Goal: Task Accomplishment & Management: Use online tool/utility

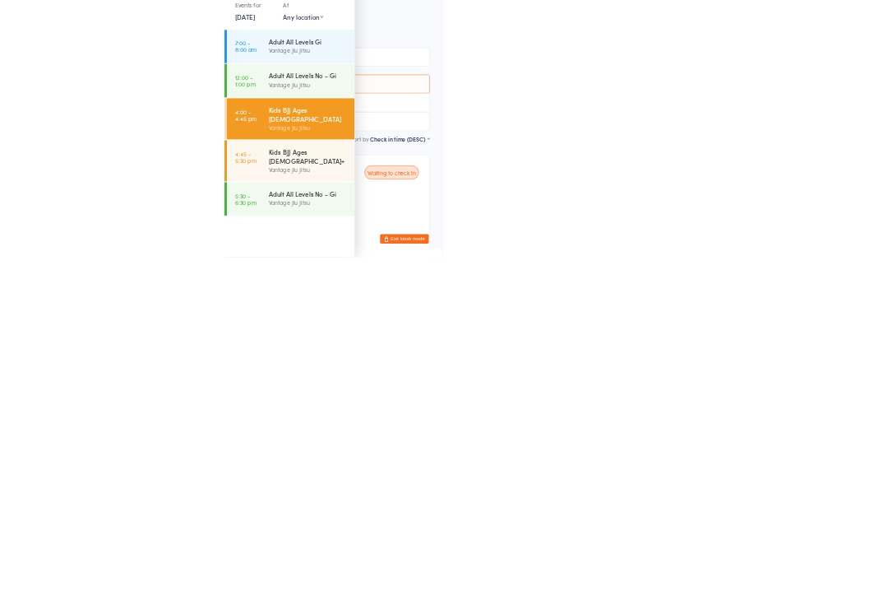
scroll to position [90, 0]
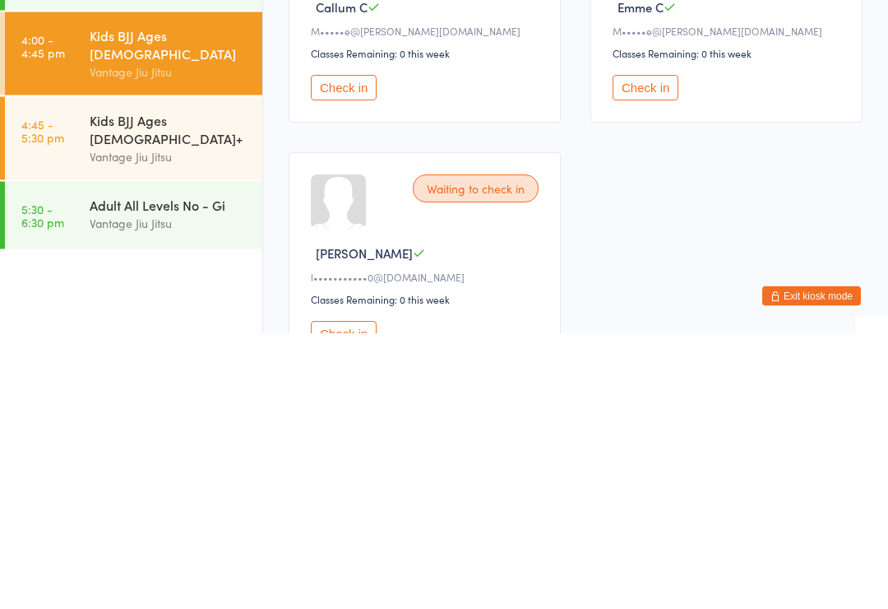
click at [658, 228] on div "Waiting to check in Callum C M•••••e@[PERSON_NAME][DOMAIN_NAME] Classes Remaini…" at bounding box center [576, 414] width 604 height 492
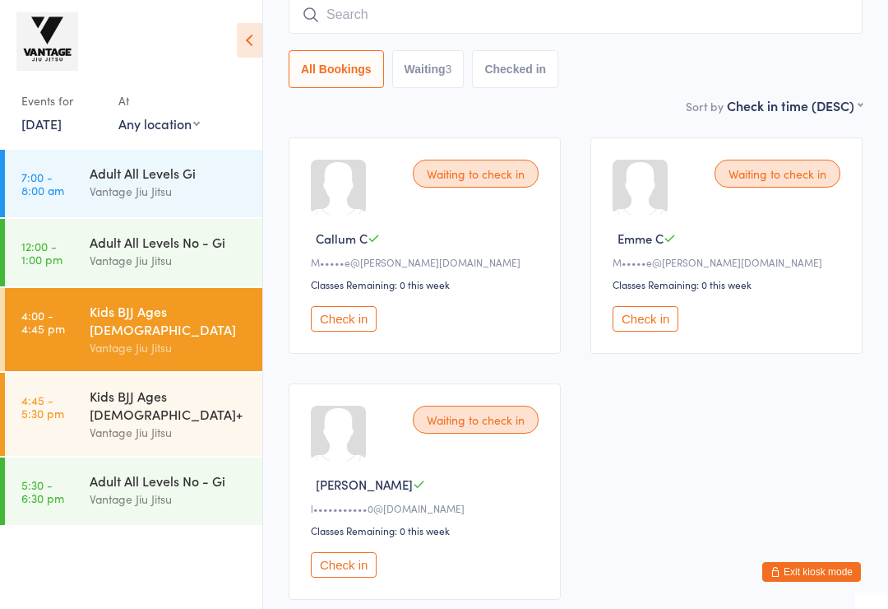
scroll to position [133, 0]
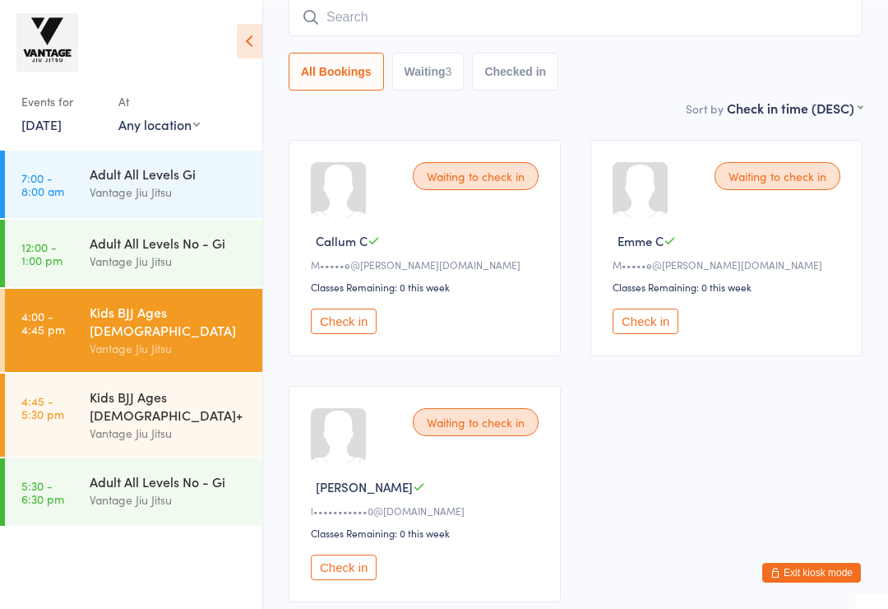
click at [145, 423] on div "Vantage Jiu Jitsu" at bounding box center [169, 432] width 159 height 19
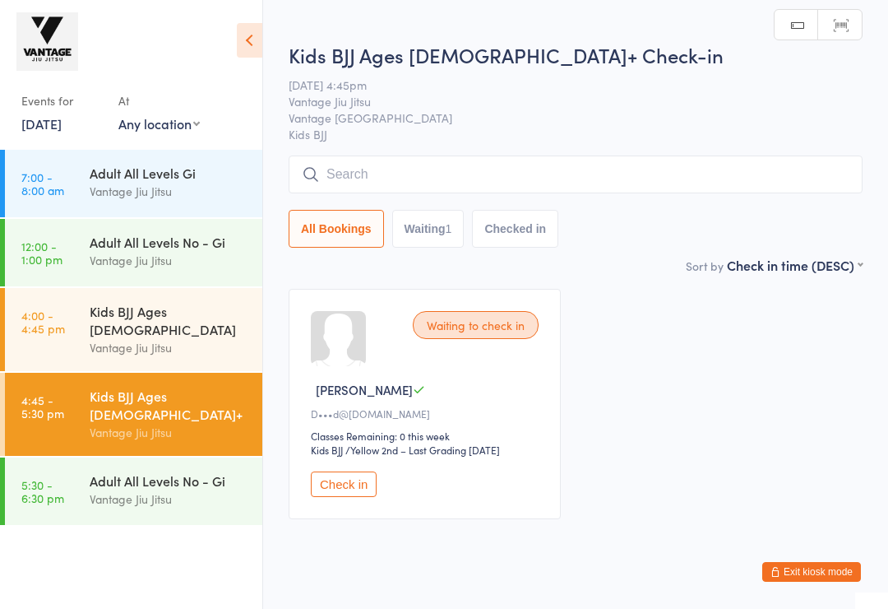
click at [200, 319] on div "Kids BJJ Ages [DEMOGRAPHIC_DATA]" at bounding box center [169, 320] width 159 height 36
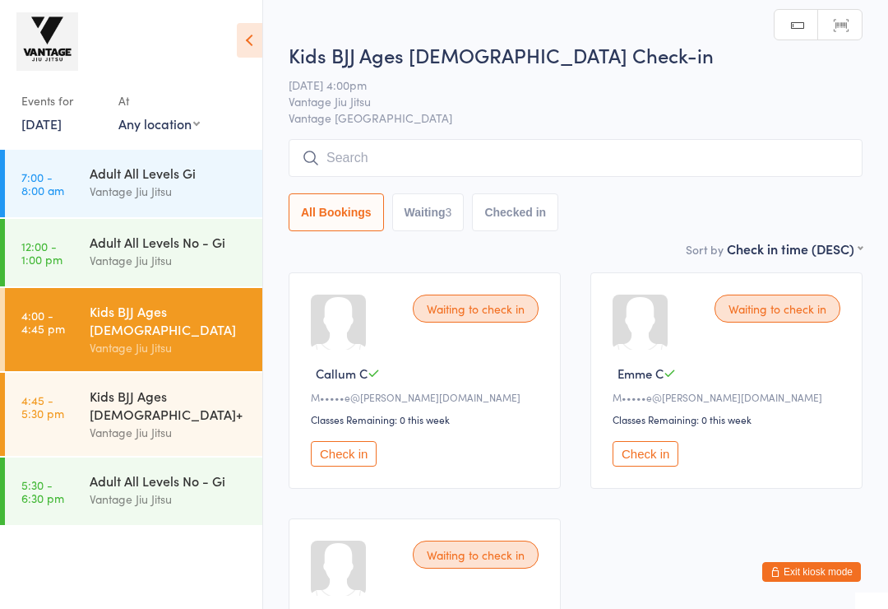
click at [456, 160] on input "search" at bounding box center [576, 158] width 574 height 38
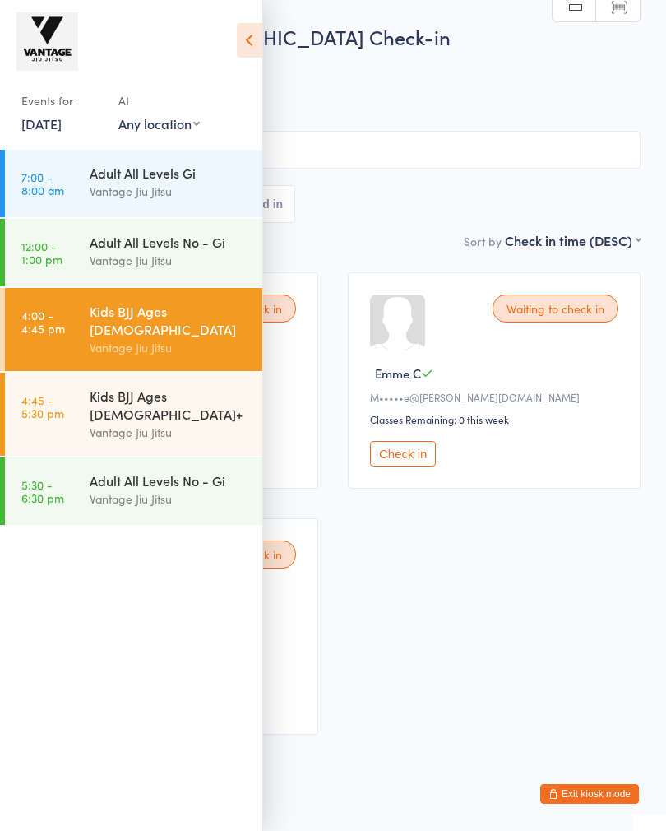
click at [242, 45] on icon at bounding box center [249, 40] width 25 height 35
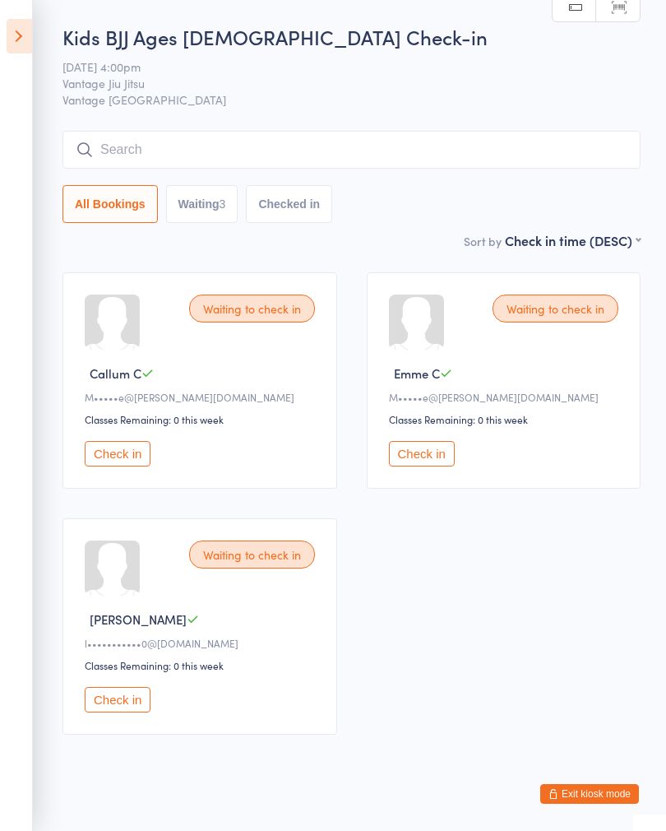
click at [13, 39] on icon at bounding box center [19, 36] width 25 height 35
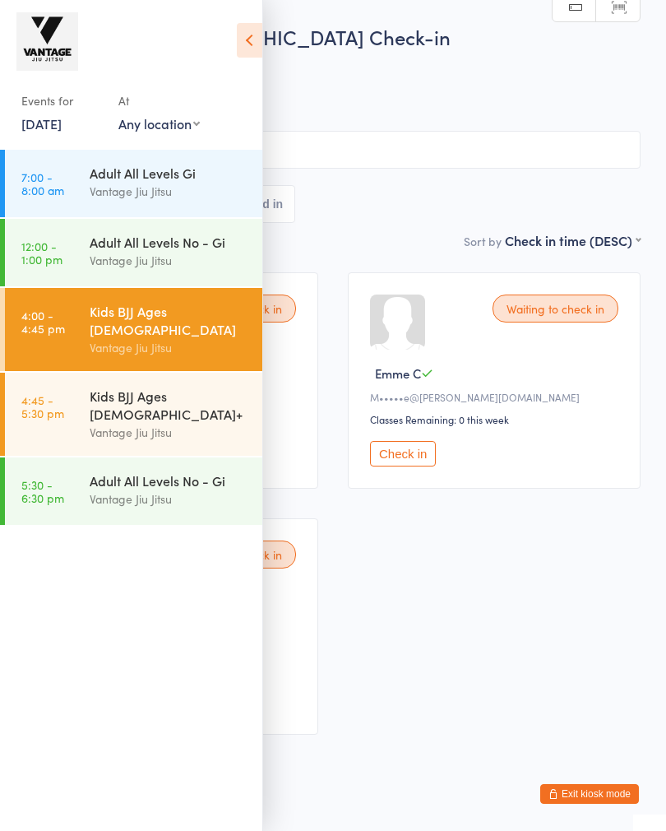
click at [585, 608] on html "You have now entered Kiosk Mode. Members will be able to check themselves in us…" at bounding box center [333, 415] width 666 height 831
click at [587, 608] on button "Exit kiosk mode" at bounding box center [589, 794] width 99 height 20
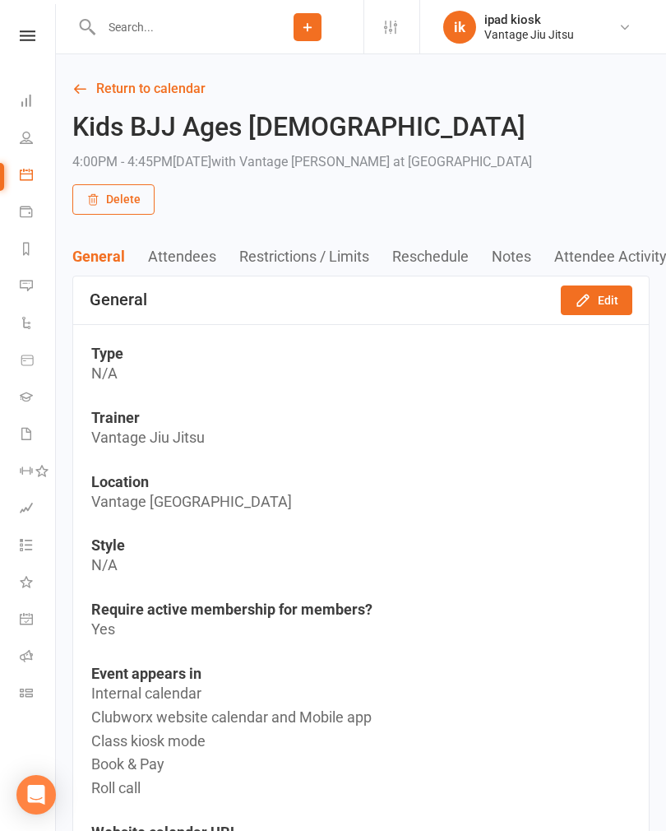
click at [27, 151] on link "People" at bounding box center [38, 139] width 37 height 37
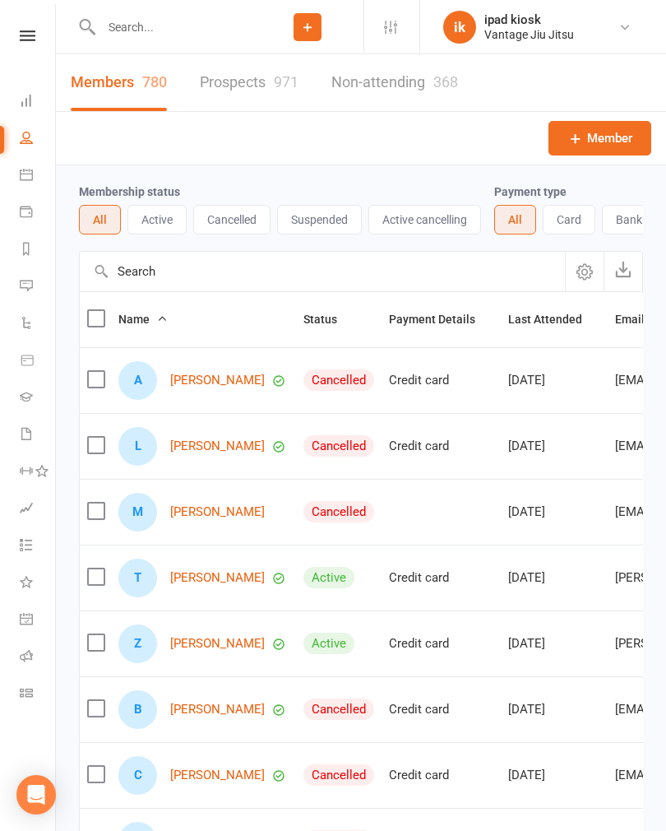
click at [38, 104] on link "Dashboard" at bounding box center [38, 102] width 37 height 37
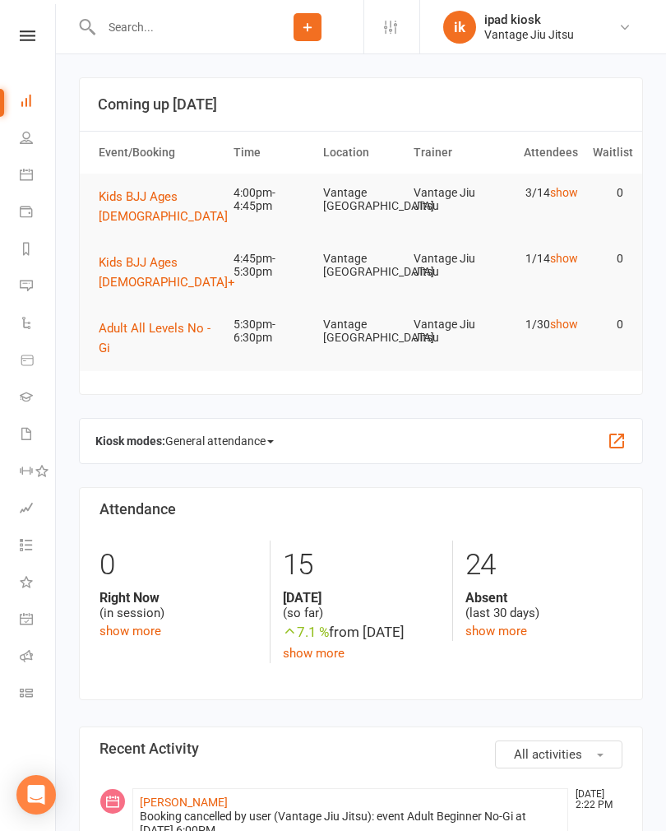
click at [29, 141] on icon at bounding box center [26, 137] width 13 height 13
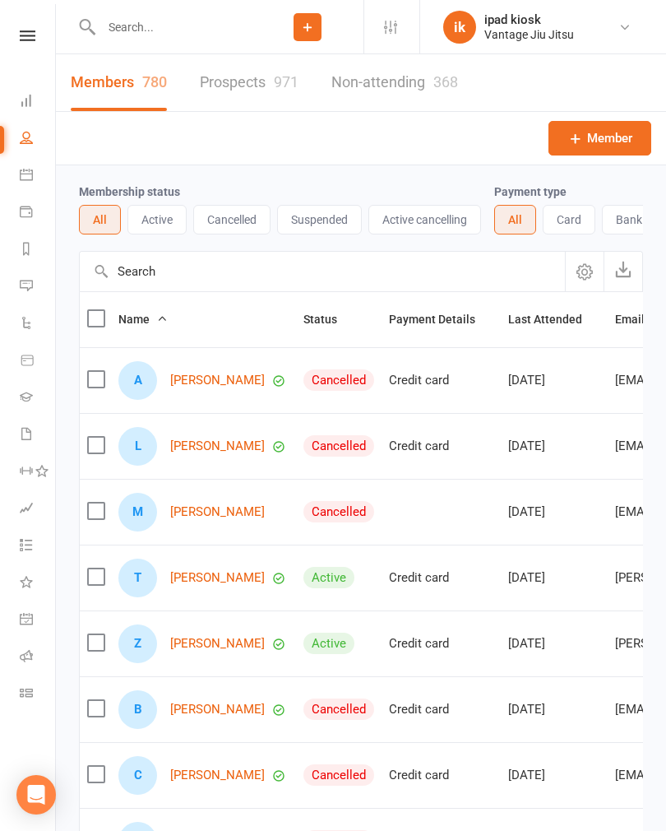
click at [33, 96] on link "Dashboard" at bounding box center [38, 102] width 37 height 37
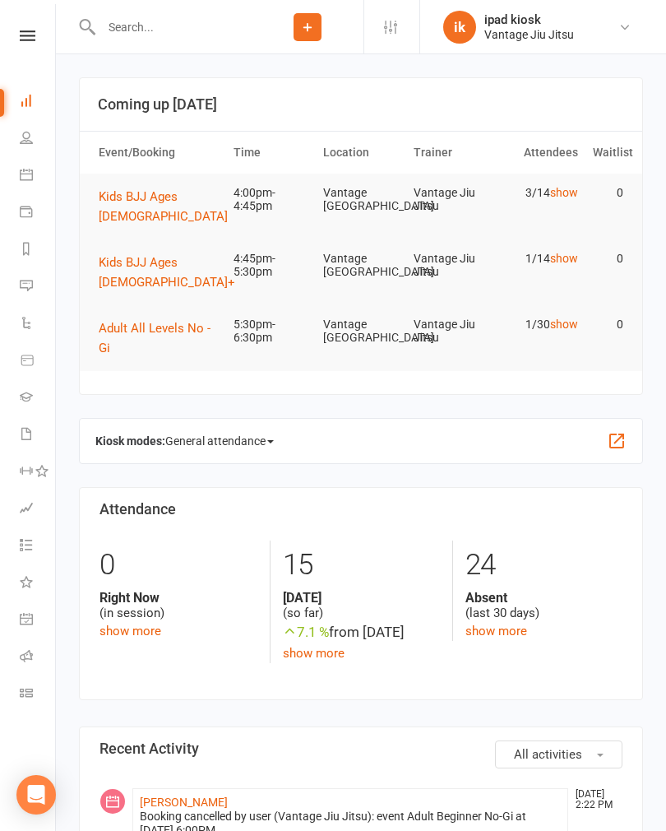
click at [32, 183] on link "Calendar" at bounding box center [38, 176] width 37 height 37
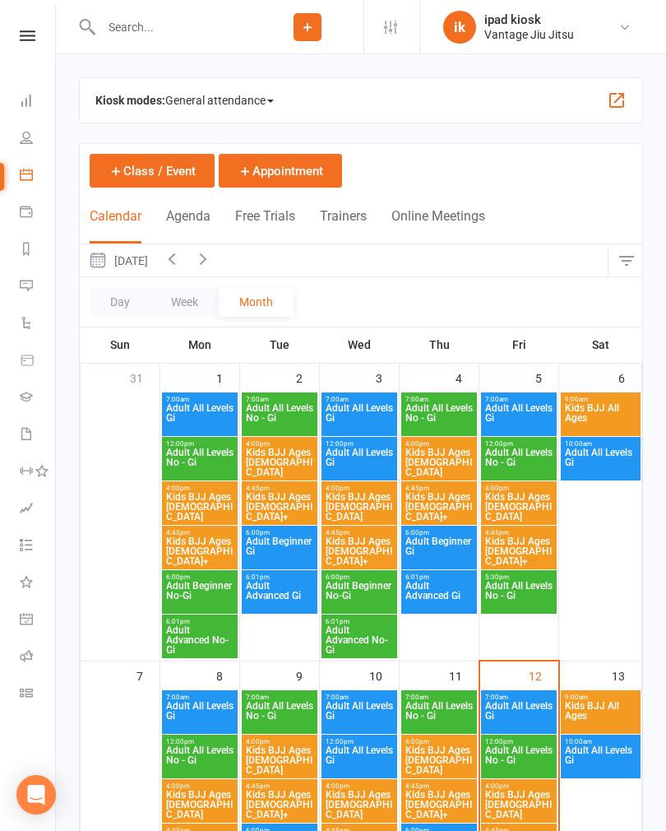
click at [530, 498] on span "Kids BJJ Ages [DEMOGRAPHIC_DATA]" at bounding box center [518, 507] width 69 height 30
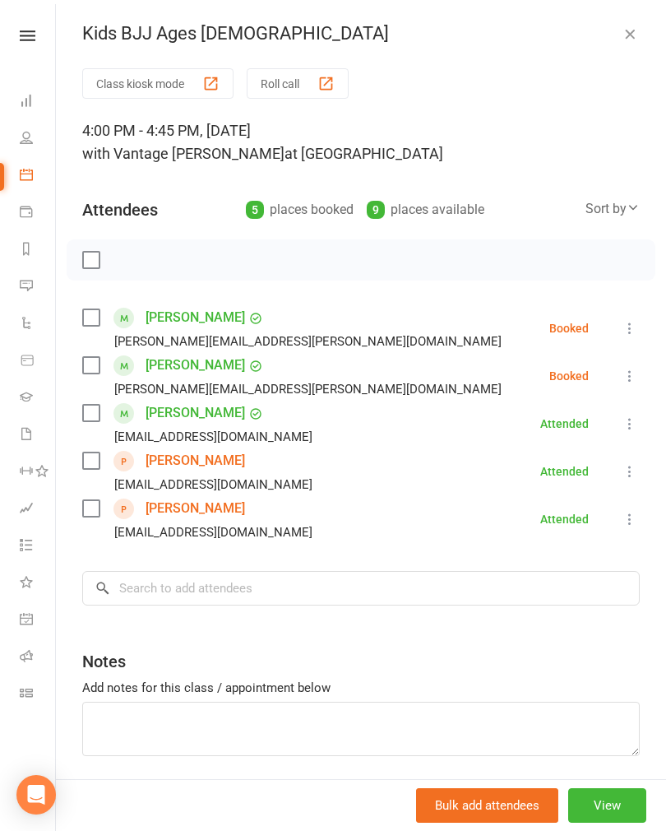
click at [31, 151] on link "People" at bounding box center [38, 139] width 37 height 37
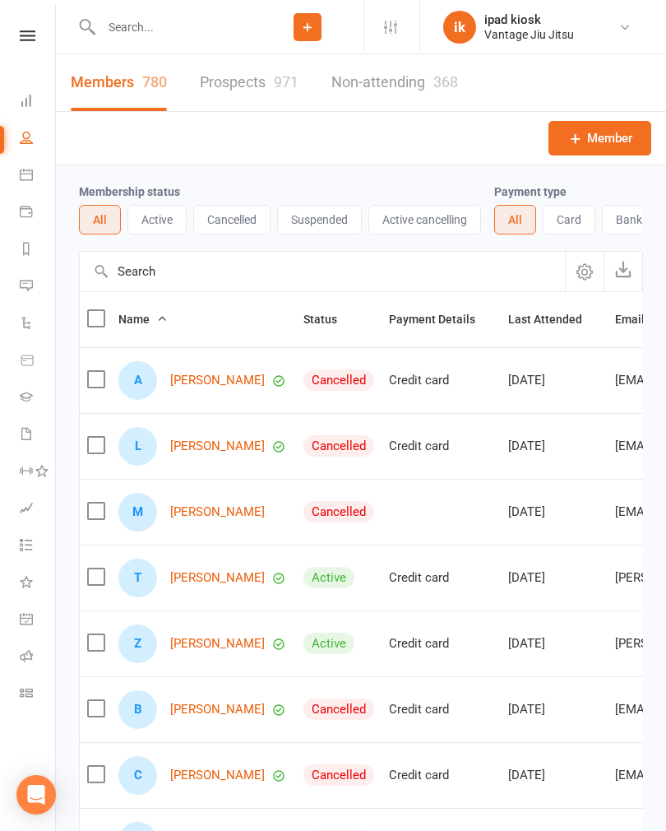
click at [21, 101] on icon at bounding box center [26, 100] width 13 height 13
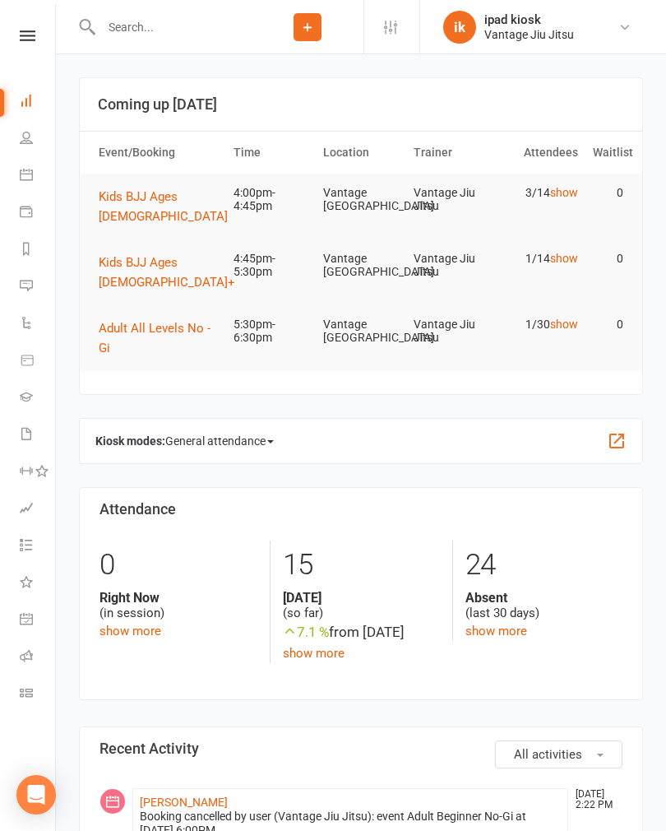
click at [165, 205] on button "Kids BJJ Ages [DEMOGRAPHIC_DATA]" at bounding box center [169, 206] width 141 height 39
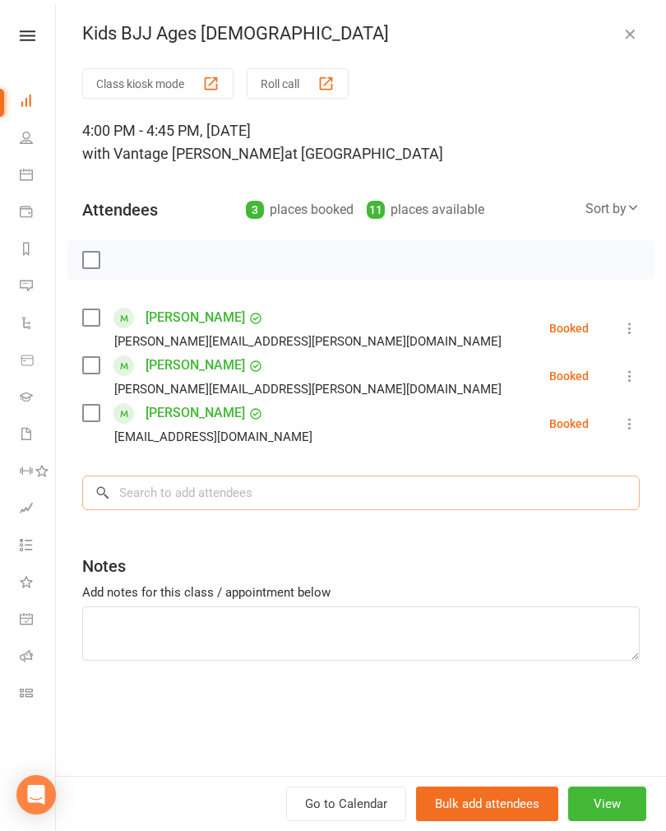
click at [269, 500] on input "search" at bounding box center [361, 492] width 558 height 35
type input "Iggy"
click at [270, 528] on span "jacktwatts@gmail.com" at bounding box center [291, 526] width 167 height 12
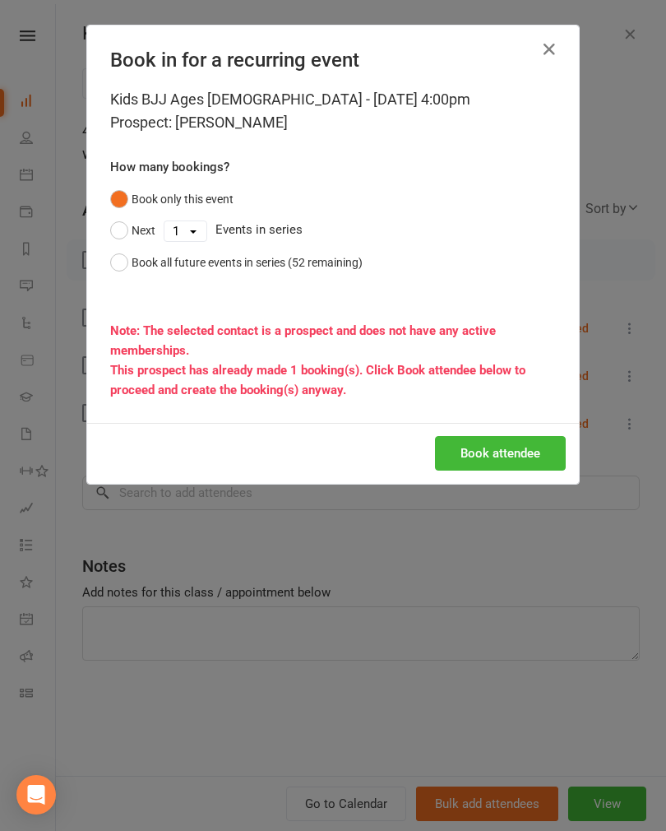
click at [485, 455] on button "Book attendee" at bounding box center [500, 453] width 131 height 35
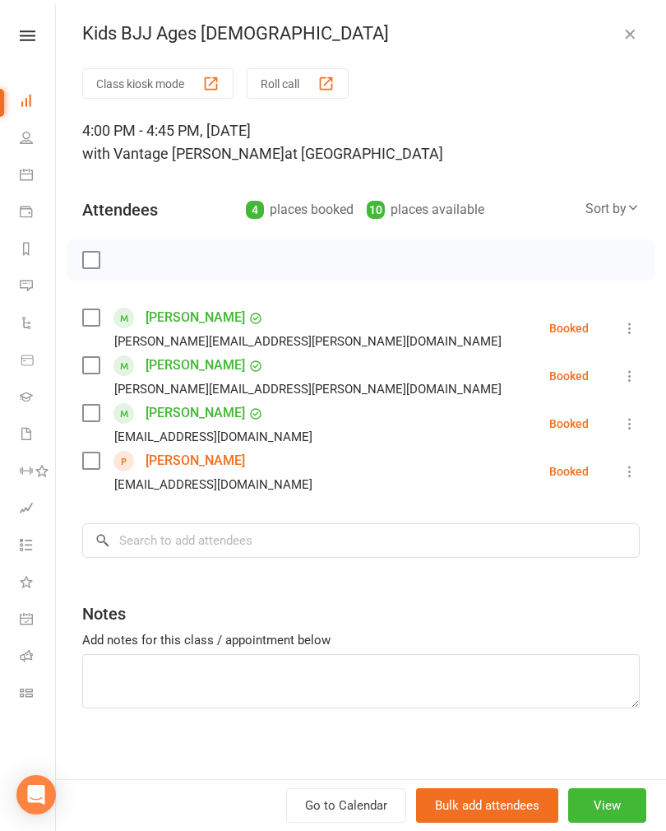
click at [629, 463] on button at bounding box center [630, 471] width 20 height 20
click at [530, 567] on link "Check in" at bounding box center [557, 569] width 163 height 33
click at [20, 92] on link "Dashboard" at bounding box center [38, 102] width 37 height 37
click at [30, 141] on icon at bounding box center [26, 137] width 13 height 13
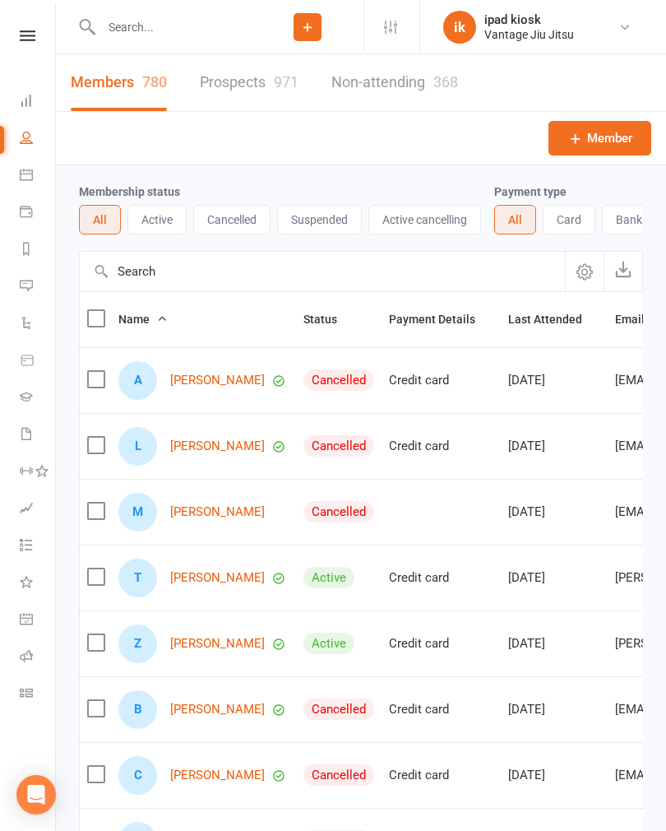
click at [29, 102] on icon at bounding box center [26, 100] width 13 height 13
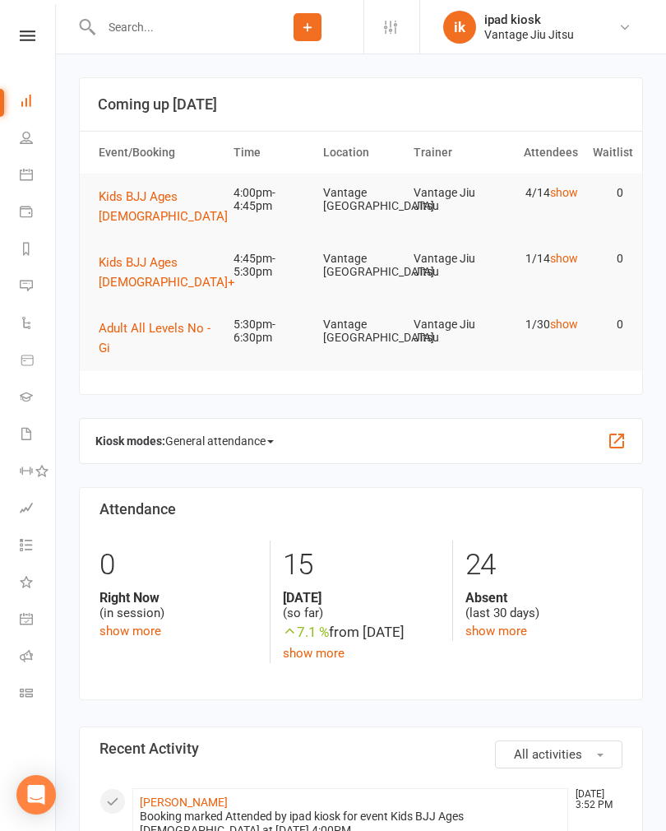
click at [188, 201] on span "Kids BJJ Ages [DEMOGRAPHIC_DATA]" at bounding box center [163, 206] width 129 height 35
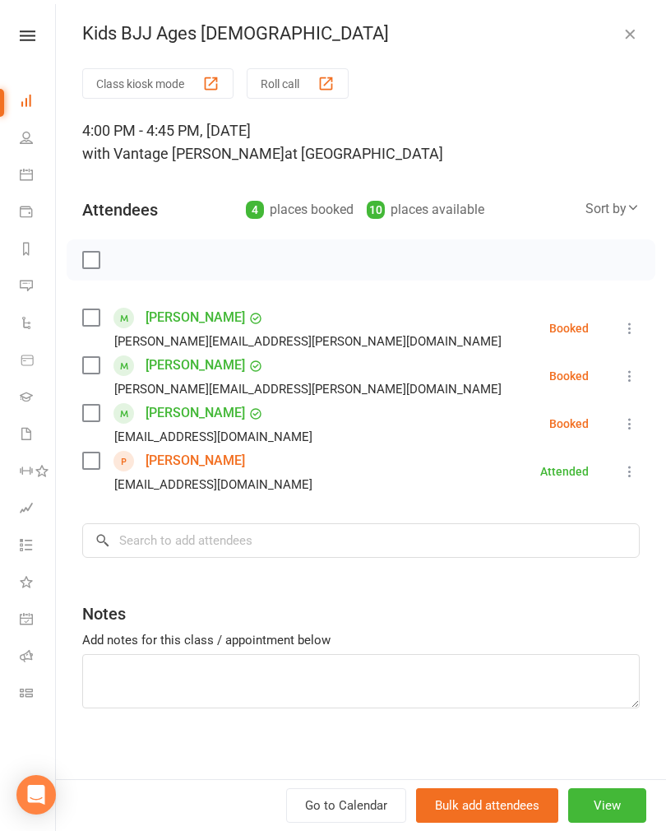
click at [25, 99] on icon at bounding box center [26, 100] width 13 height 13
click at [21, 137] on icon at bounding box center [26, 137] width 13 height 13
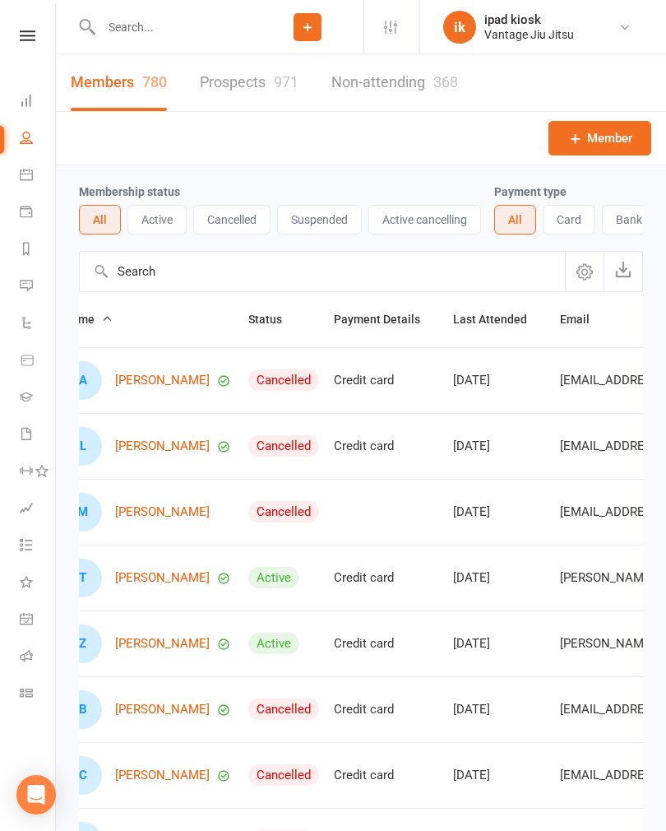
scroll to position [0, 62]
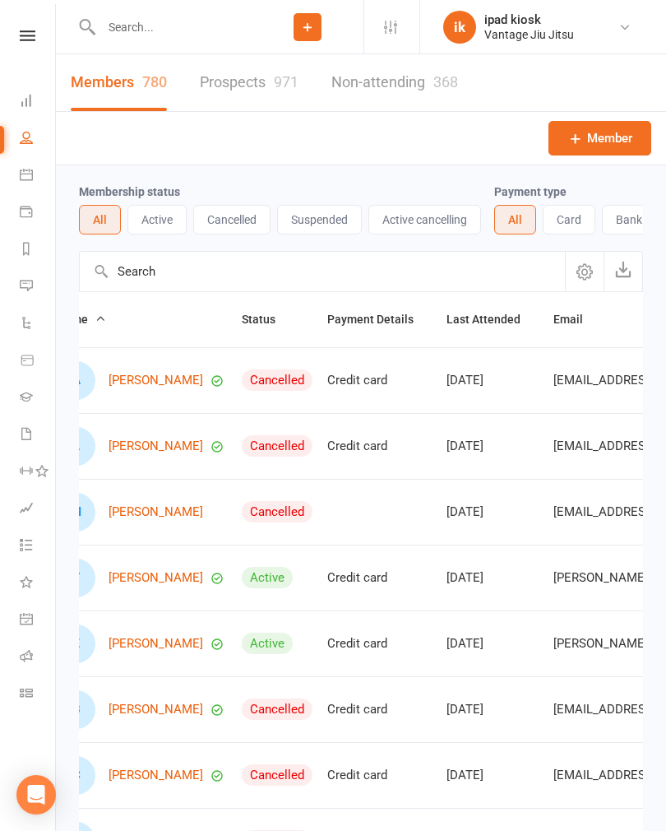
click at [479, 325] on span "Last Attended" at bounding box center [493, 319] width 92 height 13
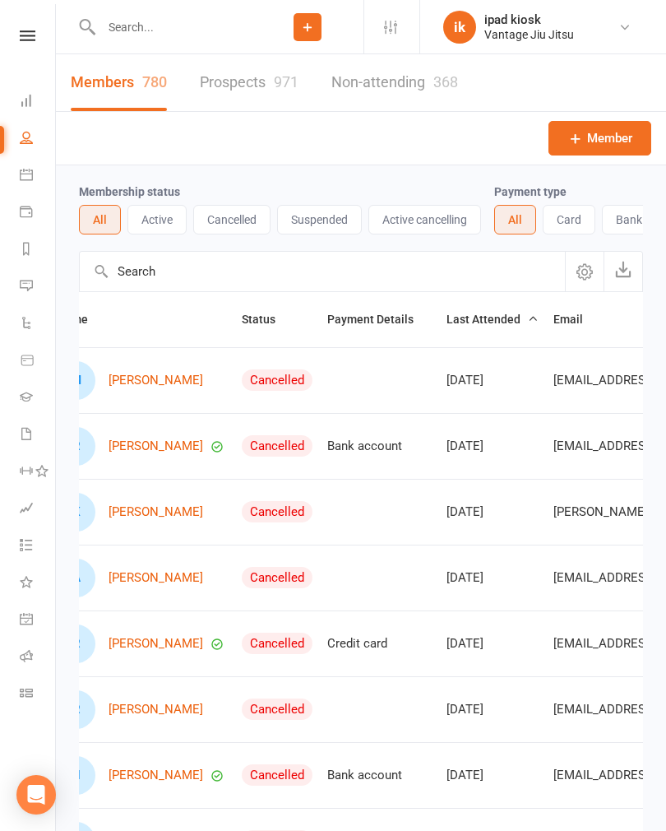
click at [487, 324] on span "Last Attended" at bounding box center [493, 319] width 92 height 13
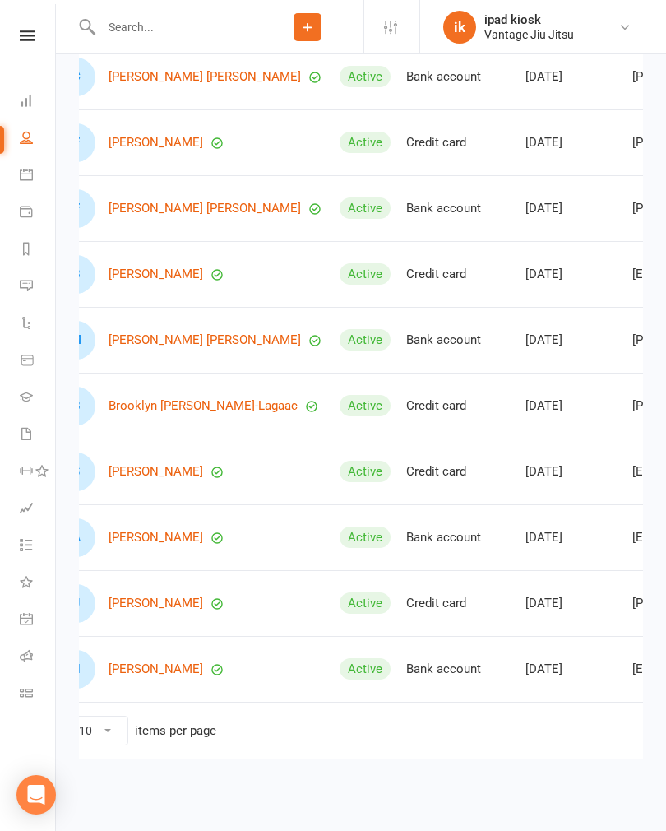
scroll to position [308, 0]
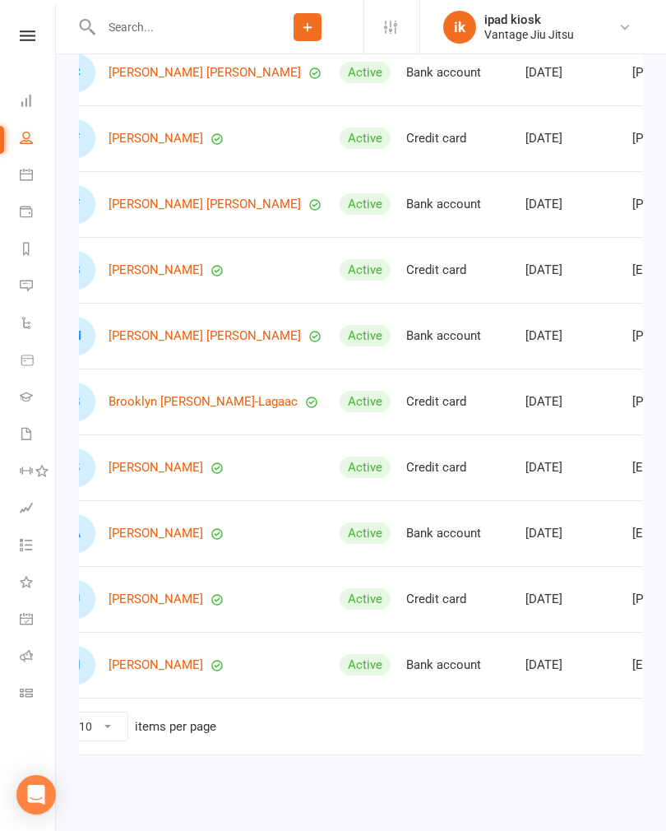
click at [109, 724] on select "10 25 50 100" at bounding box center [95, 726] width 64 height 28
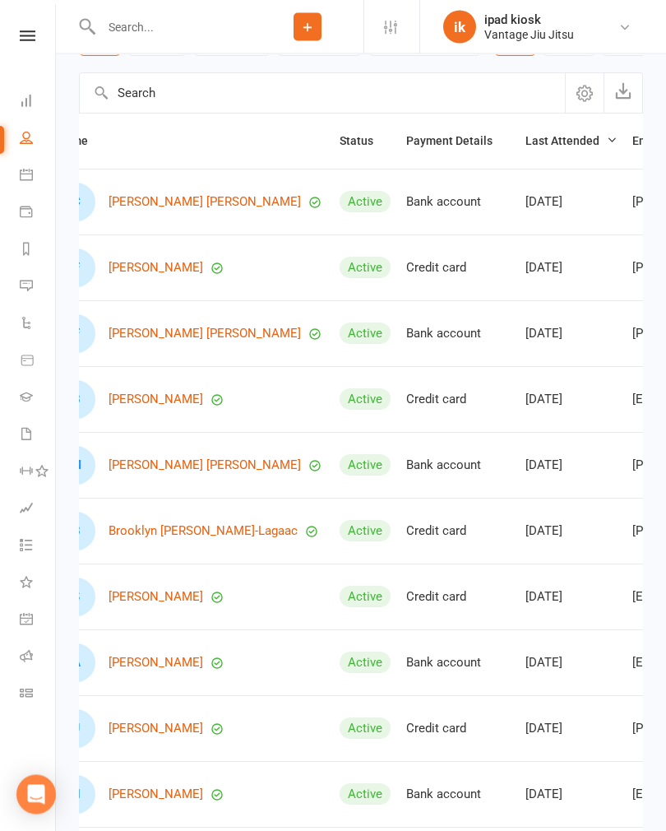
scroll to position [0, 0]
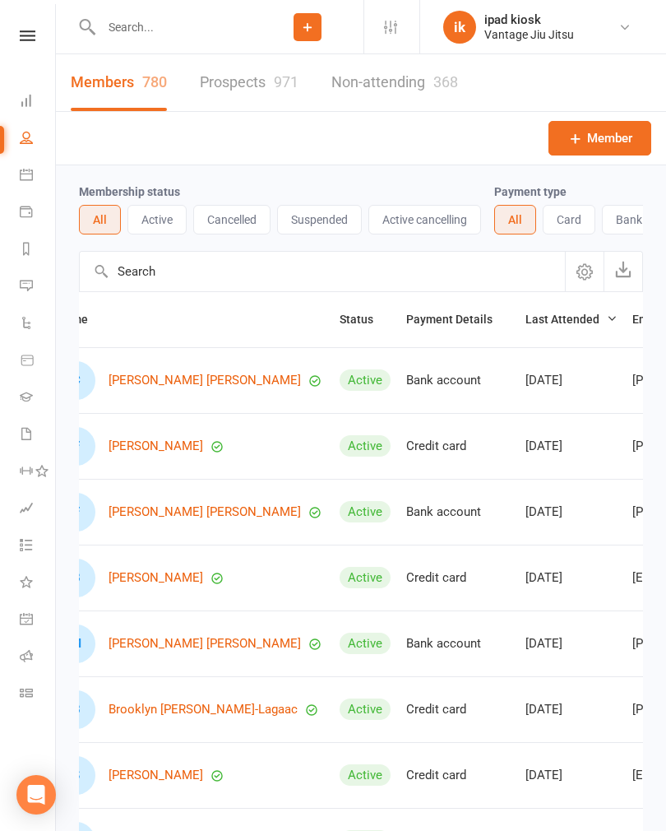
click at [238, 227] on button "Cancelled" at bounding box center [231, 220] width 77 height 30
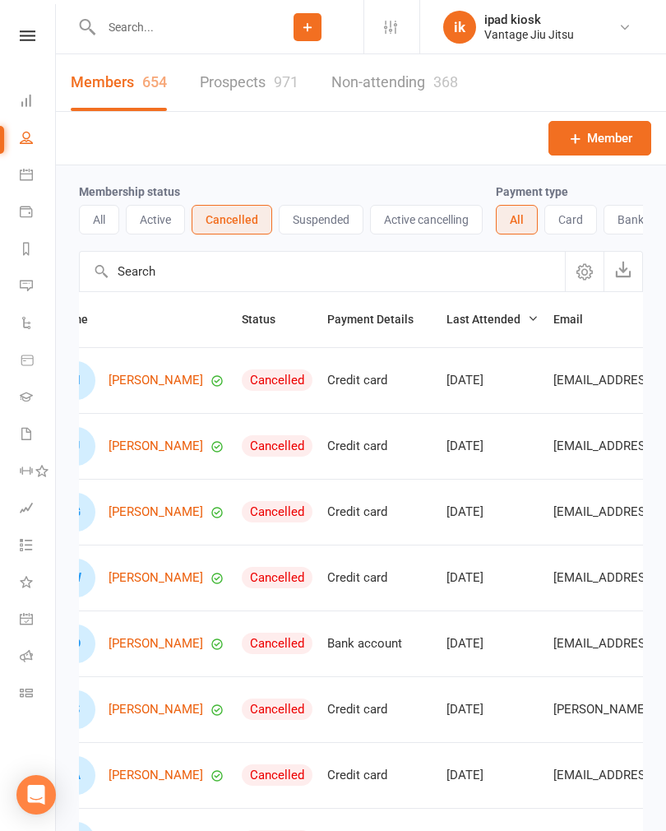
click at [445, 218] on button "Active cancelling" at bounding box center [426, 220] width 113 height 30
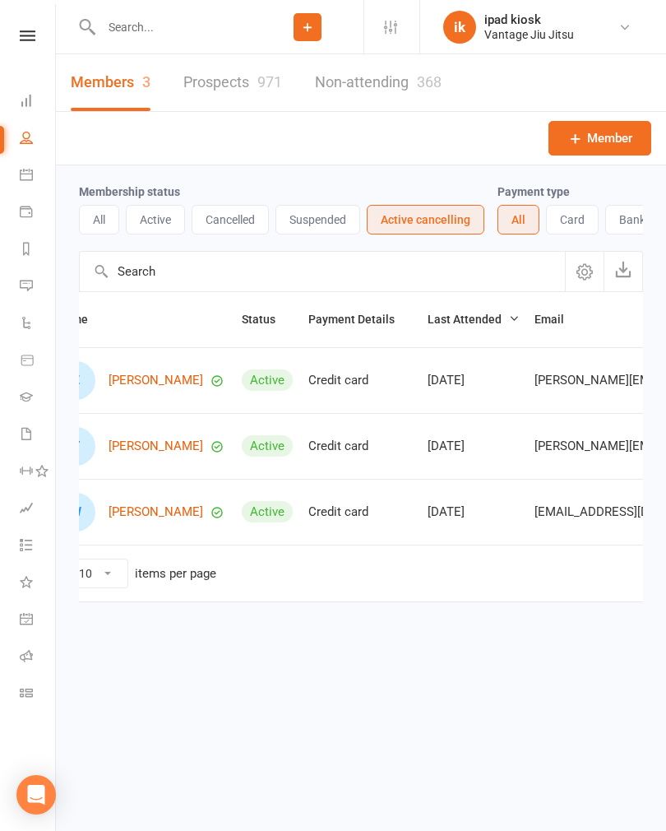
click at [114, 579] on select "10 25 50 100" at bounding box center [95, 573] width 64 height 28
select select "100"
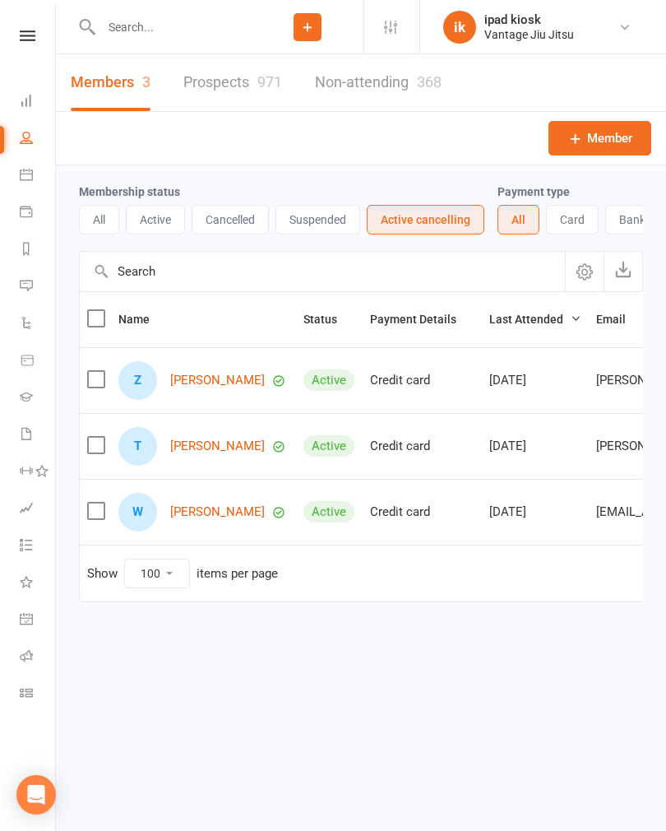
click at [329, 218] on button "Suspended" at bounding box center [317, 220] width 85 height 30
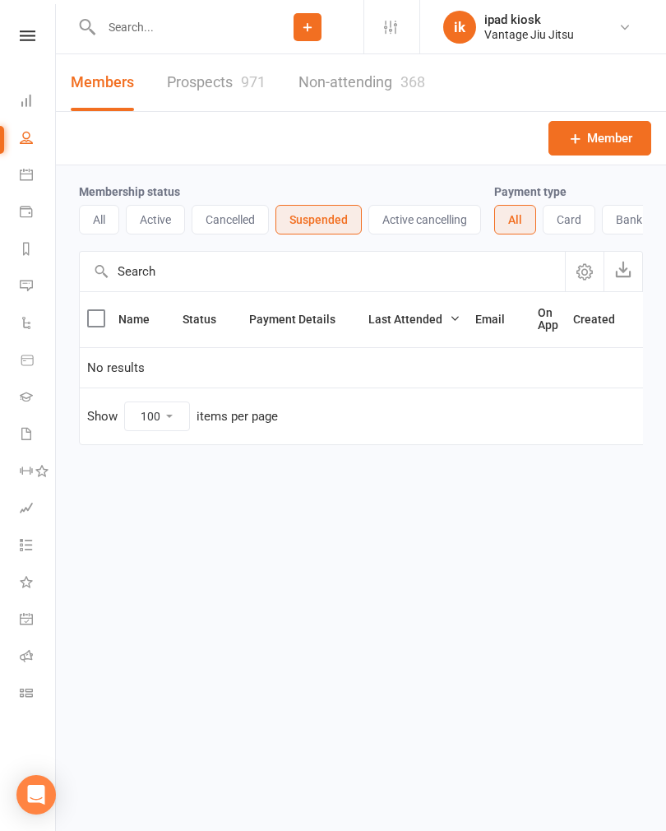
click at [238, 220] on button "Cancelled" at bounding box center [230, 220] width 77 height 30
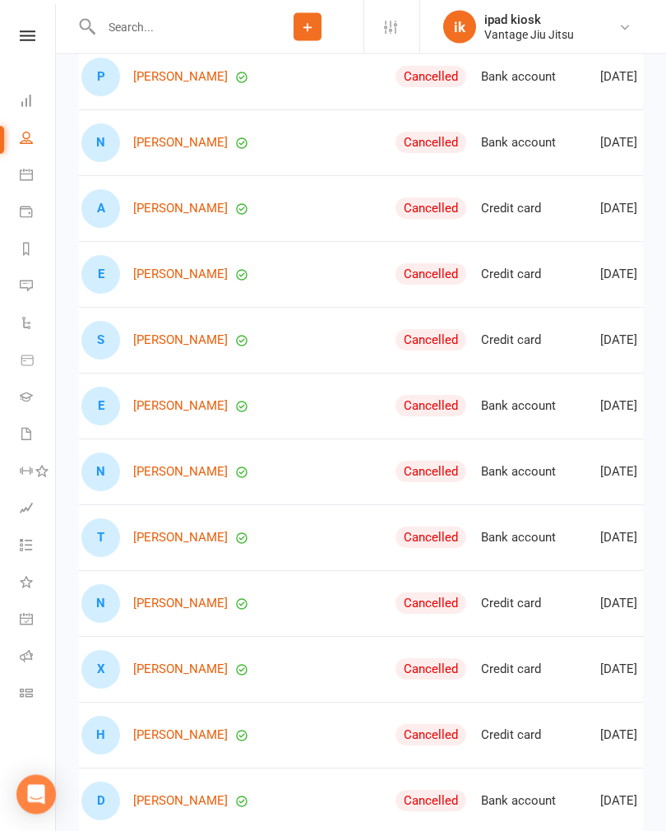
scroll to position [1752, 0]
click at [37, 107] on link "Dashboard" at bounding box center [38, 102] width 37 height 37
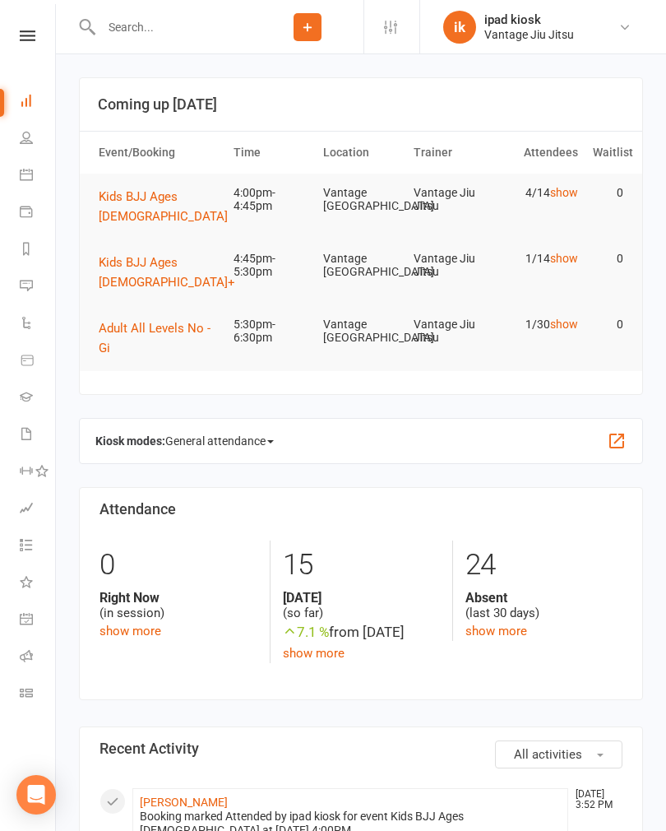
click at [163, 199] on span "Kids BJJ Ages [DEMOGRAPHIC_DATA]" at bounding box center [163, 206] width 129 height 35
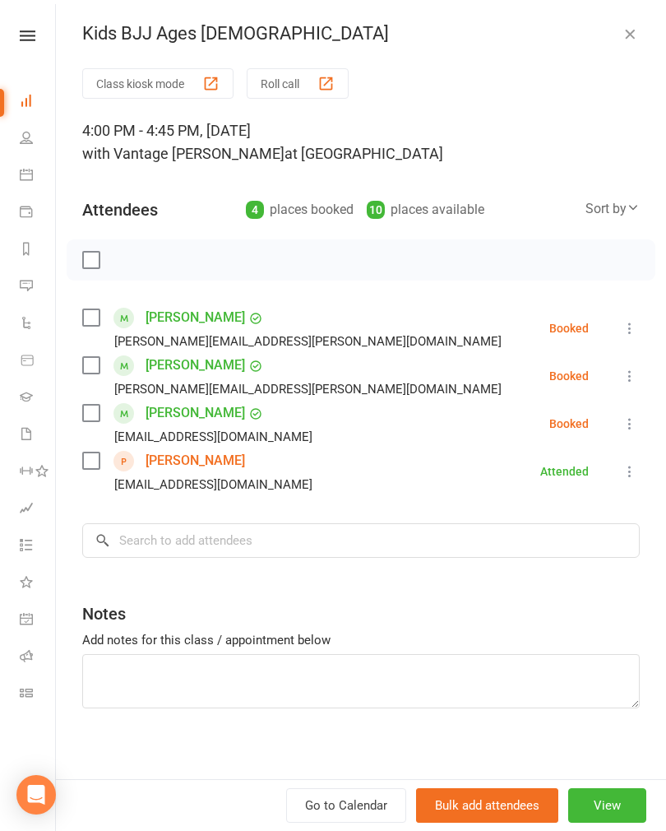
click at [31, 109] on link "Dashboard" at bounding box center [38, 102] width 37 height 37
click at [44, 135] on link "People" at bounding box center [38, 139] width 37 height 37
select select "100"
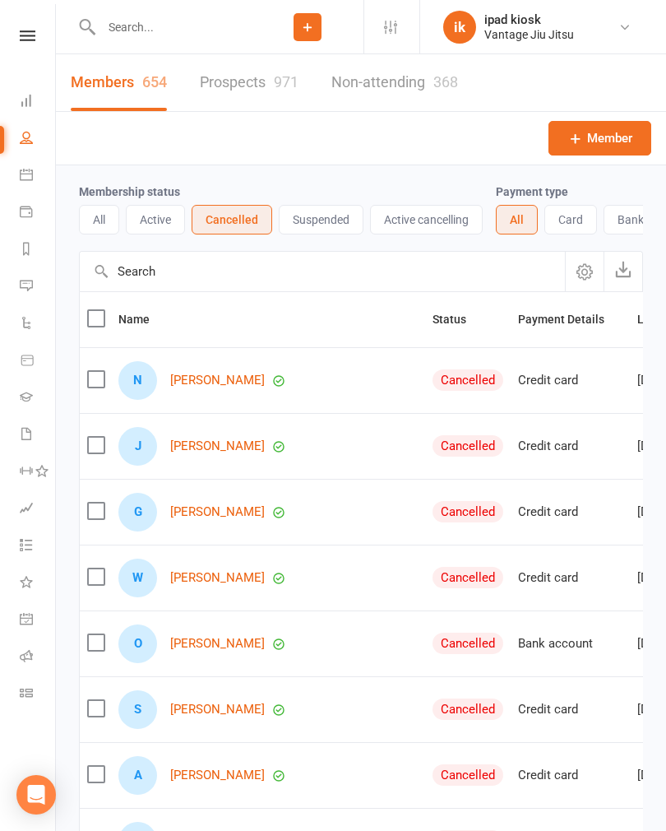
click at [46, 97] on link "Dashboard" at bounding box center [38, 102] width 37 height 37
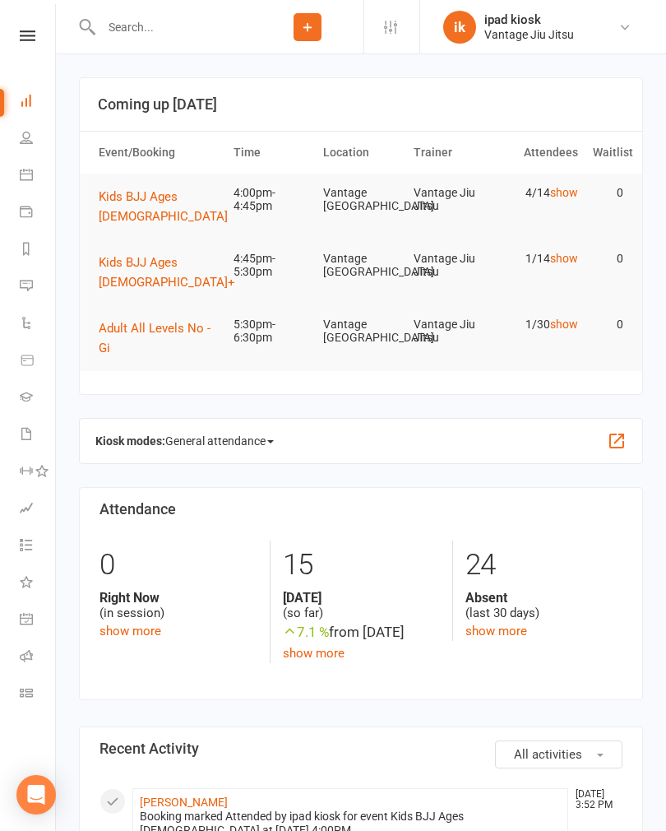
click at [156, 195] on span "Kids BJJ Ages [DEMOGRAPHIC_DATA]" at bounding box center [163, 206] width 129 height 35
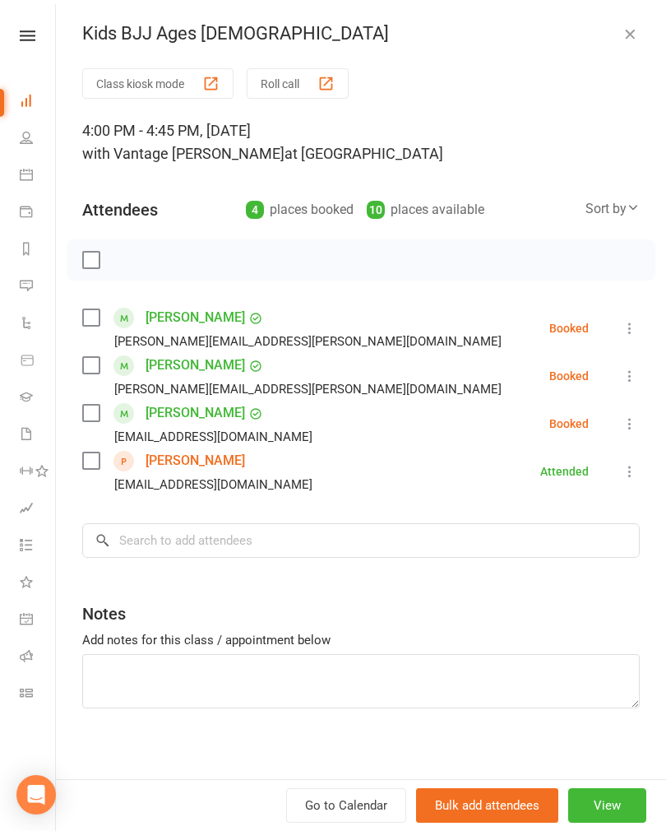
click at [627, 419] on icon at bounding box center [630, 423] width 16 height 16
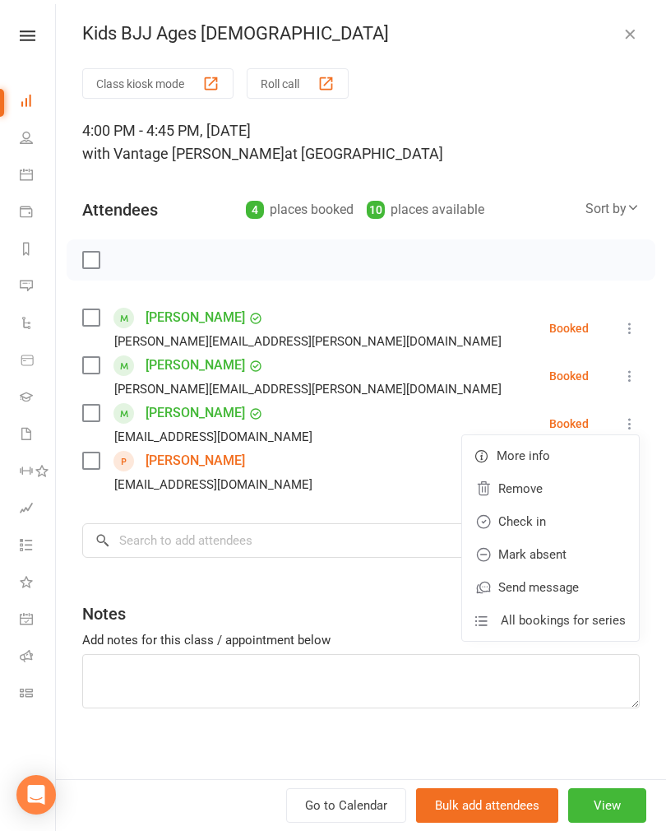
click at [566, 517] on link "Check in" at bounding box center [550, 521] width 177 height 33
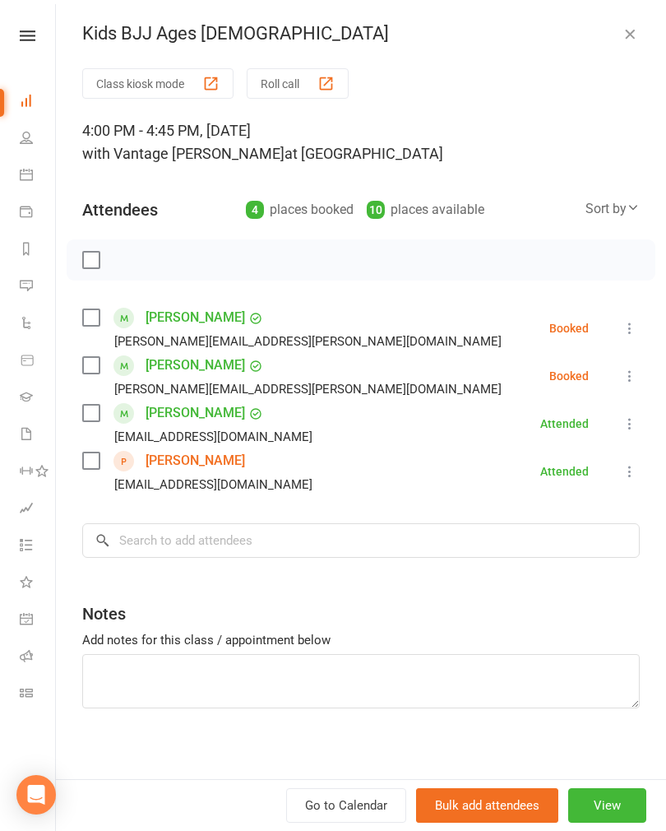
click at [24, 137] on icon at bounding box center [26, 137] width 13 height 13
select select "100"
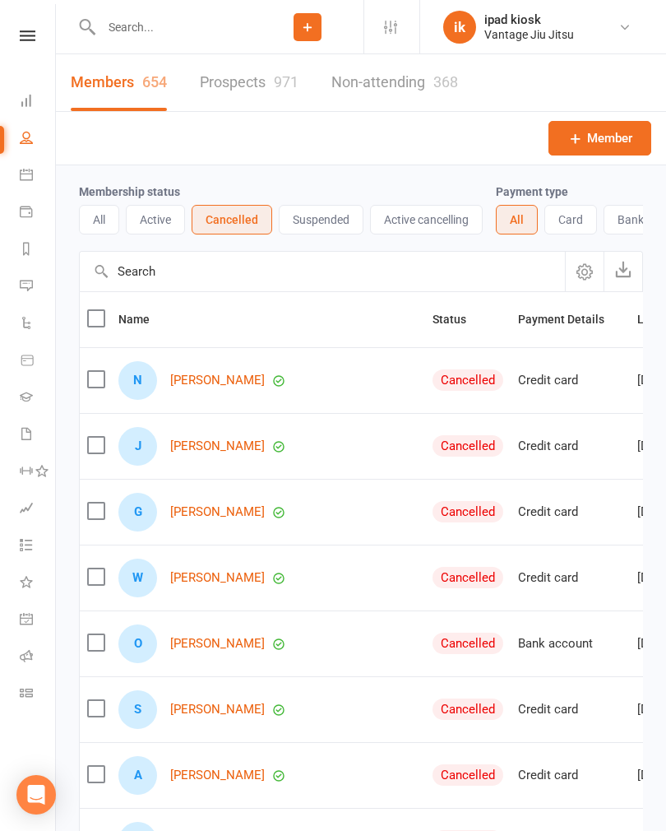
click at [27, 90] on link "Dashboard" at bounding box center [38, 102] width 37 height 37
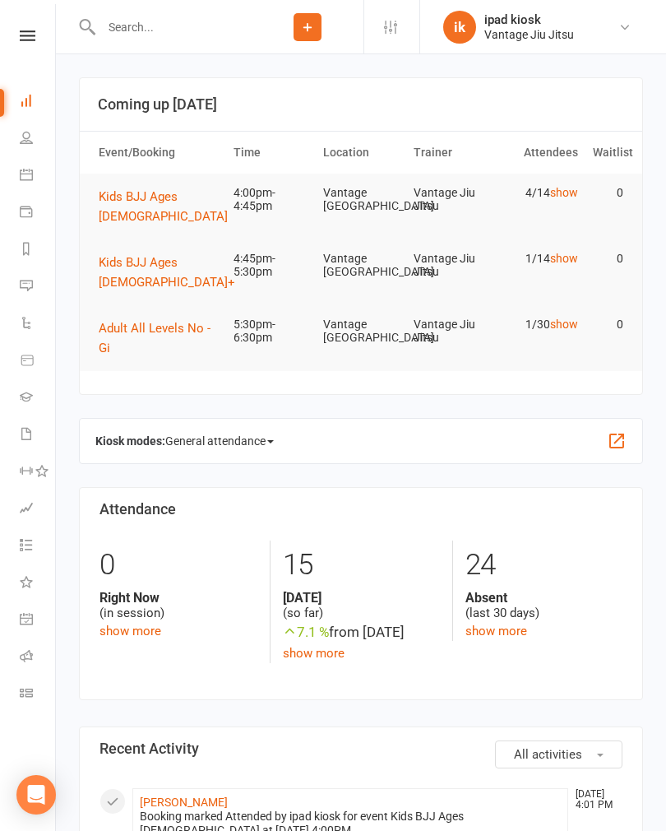
click at [24, 35] on icon at bounding box center [28, 35] width 16 height 11
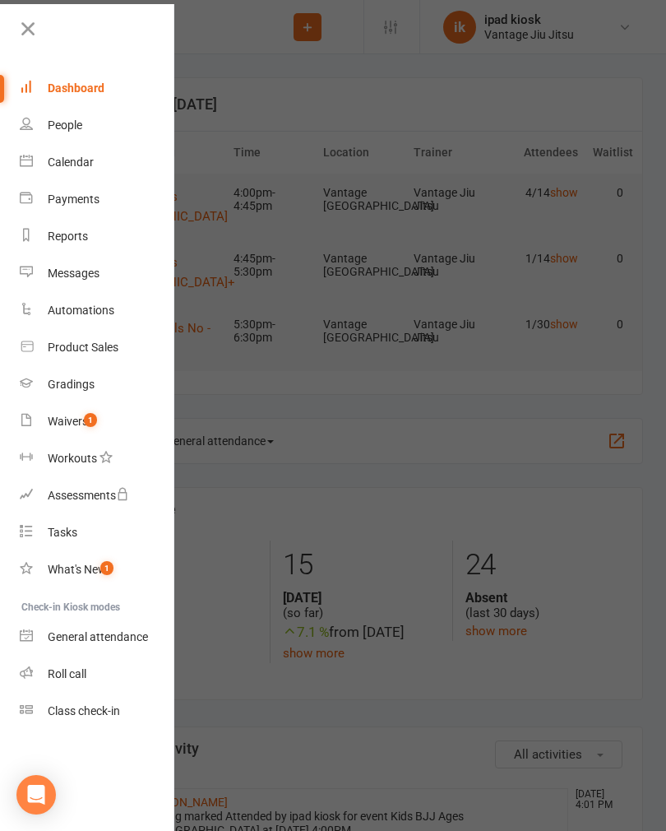
click at [64, 90] on div "Dashboard" at bounding box center [76, 87] width 57 height 13
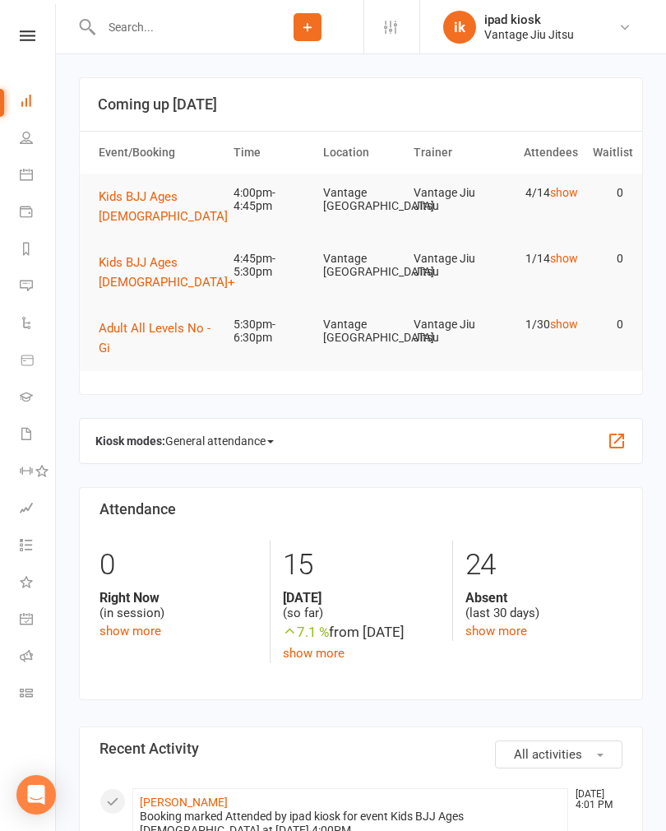
click at [274, 440] on span at bounding box center [270, 441] width 7 height 3
click at [230, 453] on link "General attendance" at bounding box center [254, 469] width 176 height 33
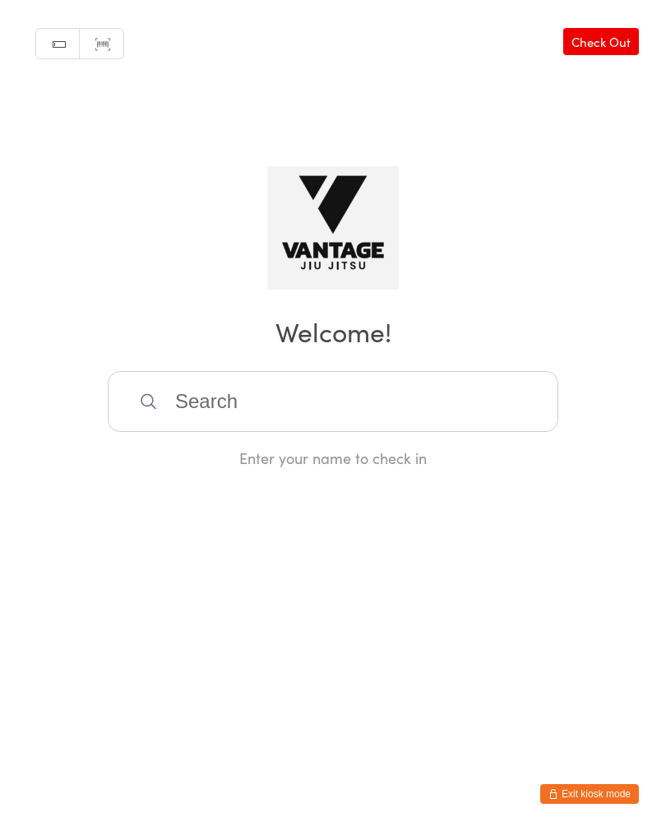
click at [601, 785] on button "Exit kiosk mode" at bounding box center [589, 794] width 99 height 20
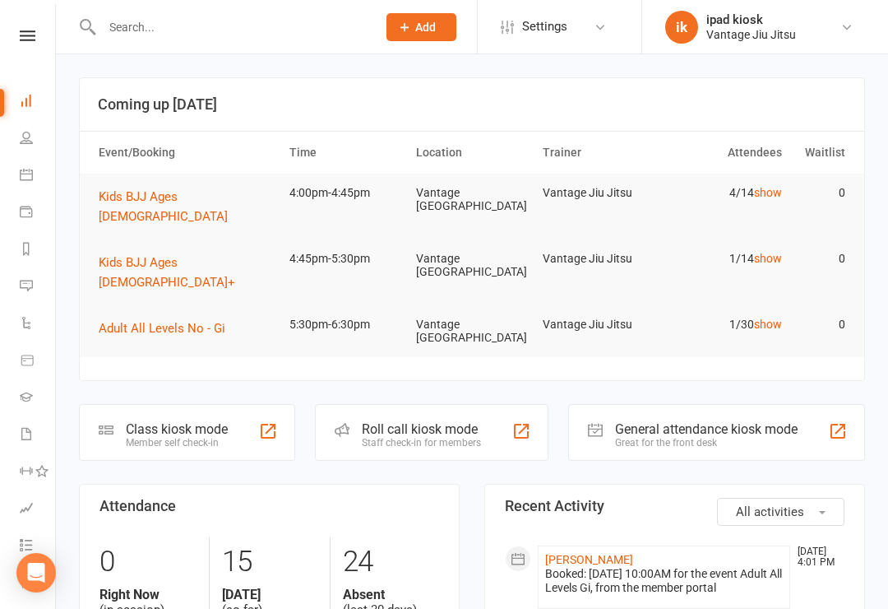
click at [201, 437] on div "Member self check-in" at bounding box center [177, 443] width 102 height 12
